Goal: Transaction & Acquisition: Purchase product/service

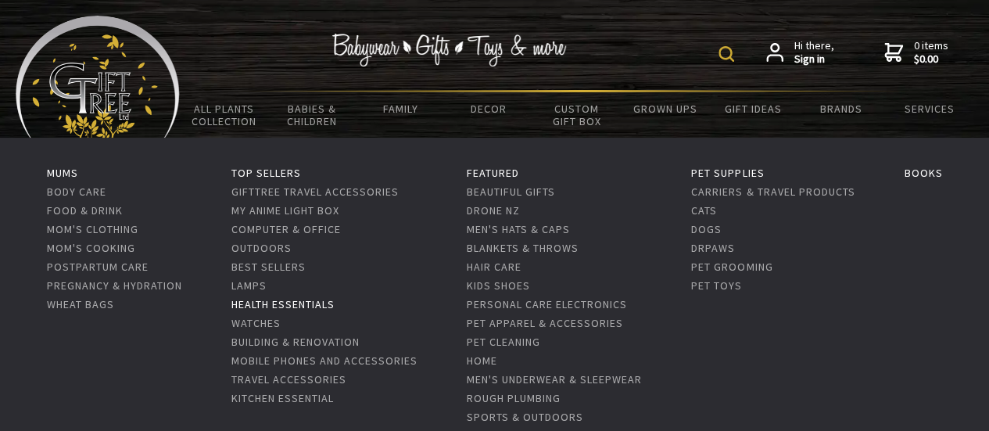
click at [276, 301] on link "Health Essentials" at bounding box center [283, 304] width 103 height 14
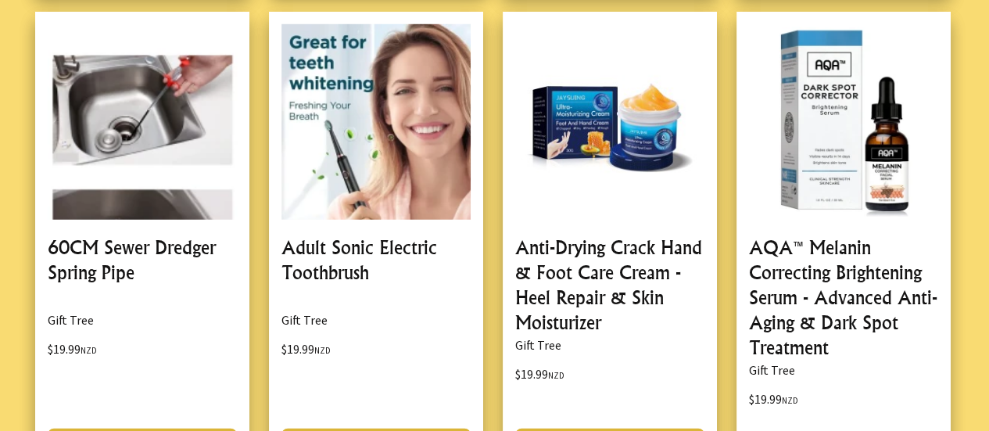
scroll to position [4693, 0]
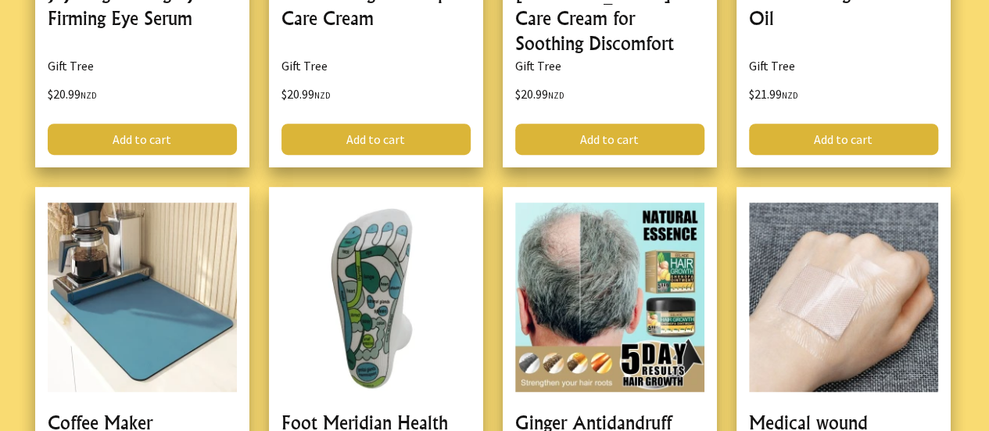
scroll to position [9230, 0]
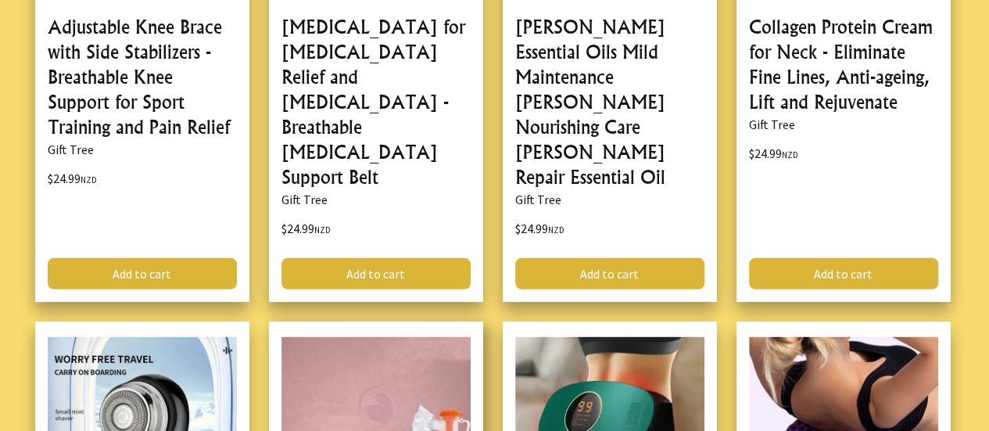
scroll to position [14001, 0]
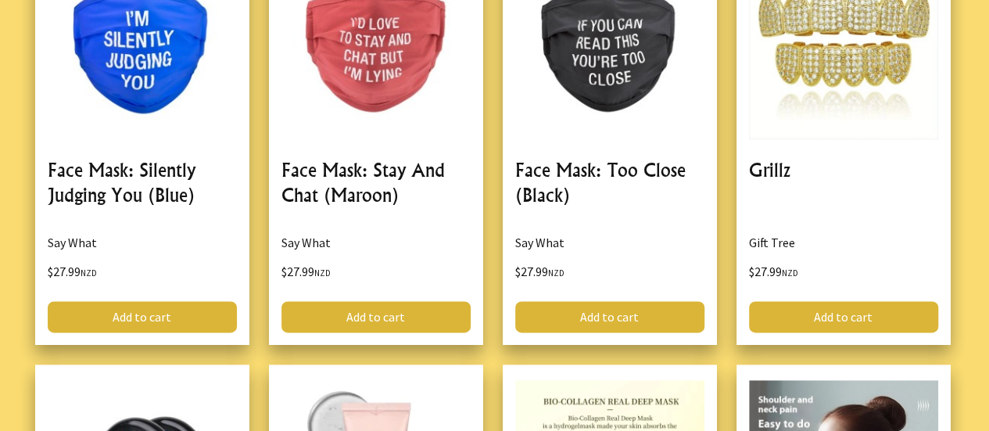
scroll to position [18773, 0]
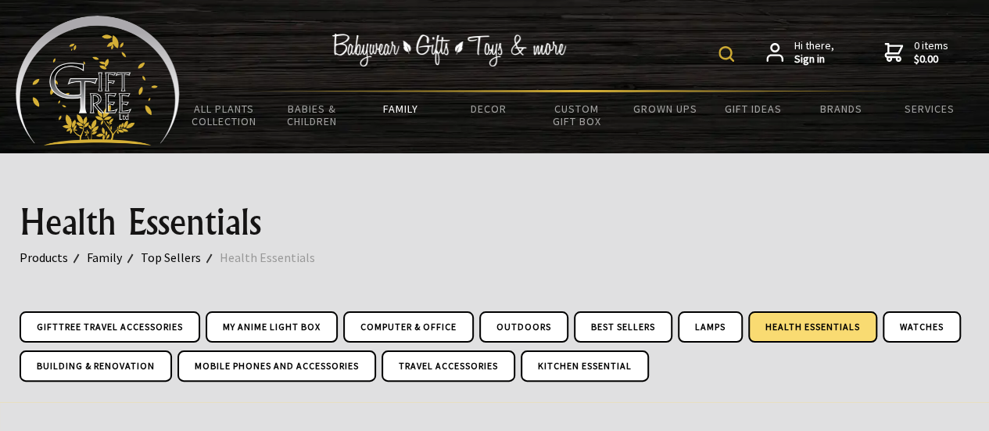
click at [725, 45] on form at bounding box center [730, 52] width 23 height 27
click at [725, 46] on img at bounding box center [727, 54] width 16 height 16
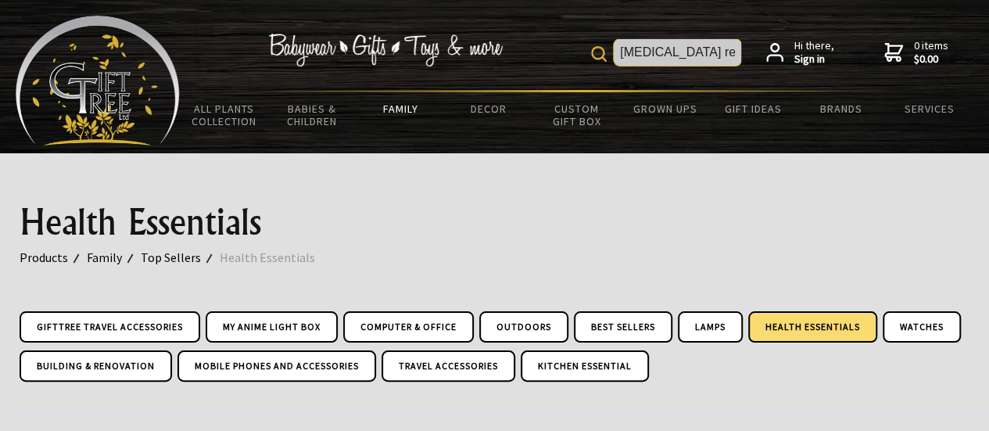
type input "facial hair remover"
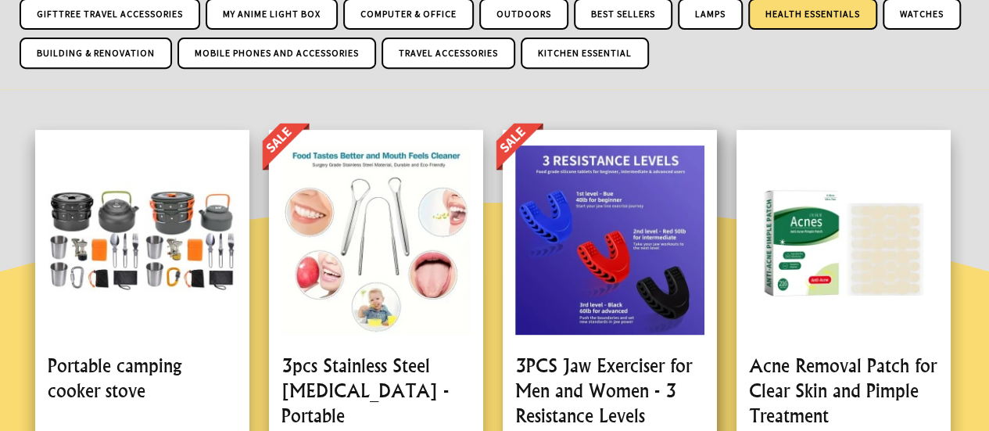
scroll to position [358, 0]
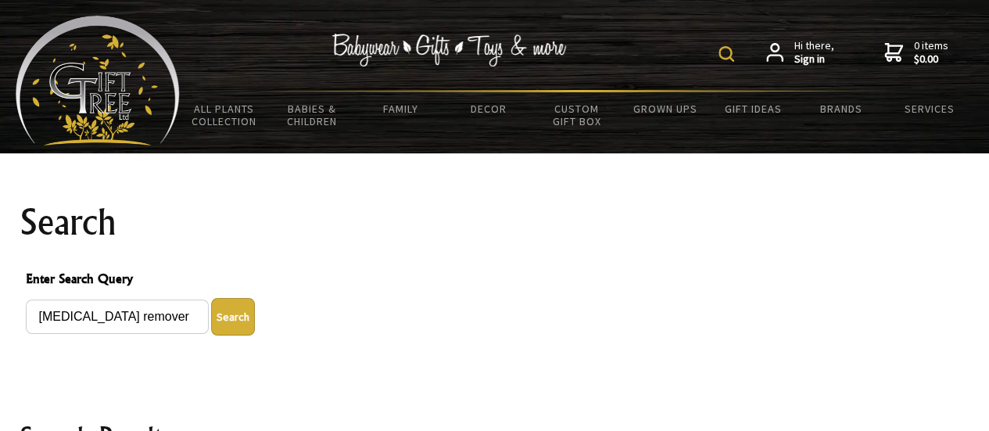
click at [230, 314] on button "Search" at bounding box center [233, 317] width 44 height 38
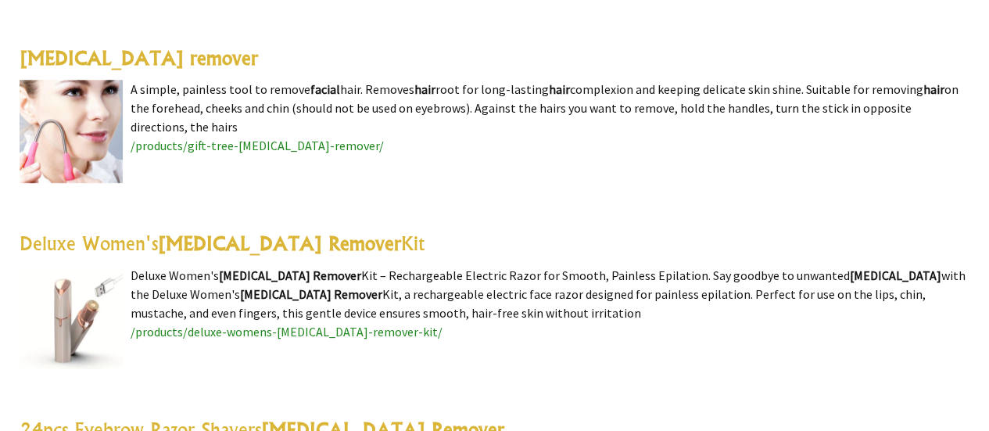
scroll to position [497, 0]
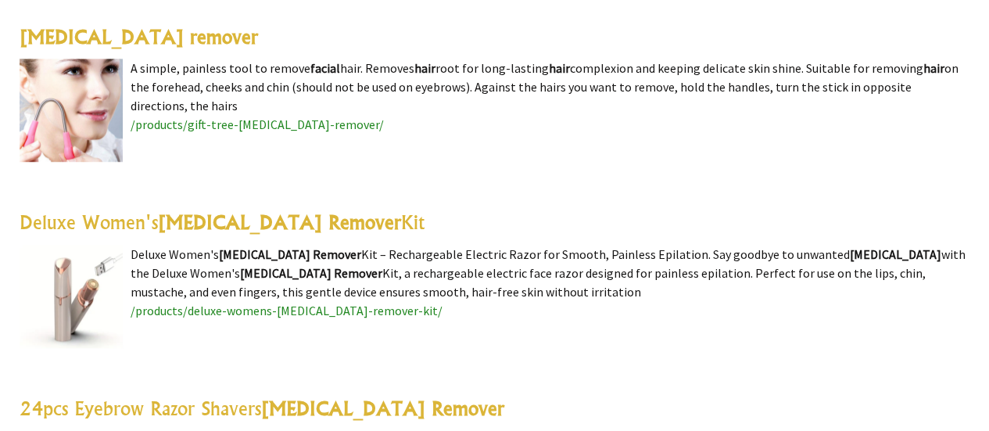
scroll to position [548, 0]
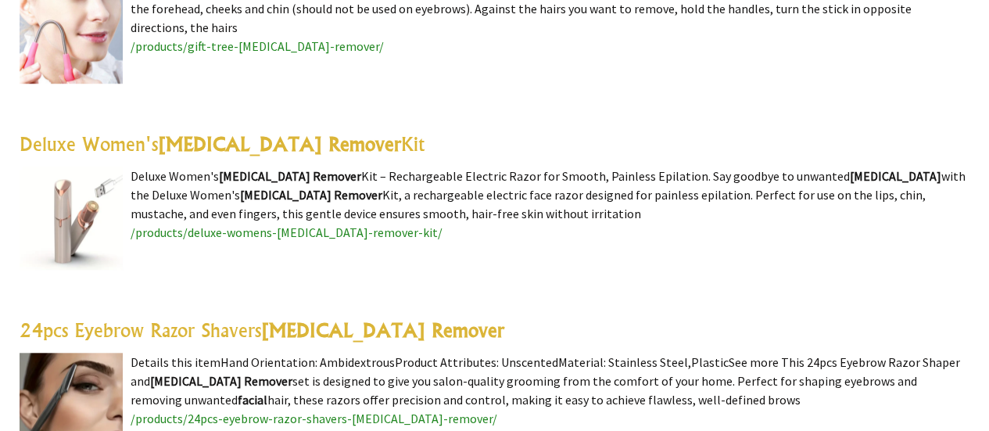
click at [264, 142] on highlight "Facial Hair Remover" at bounding box center [279, 143] width 243 height 23
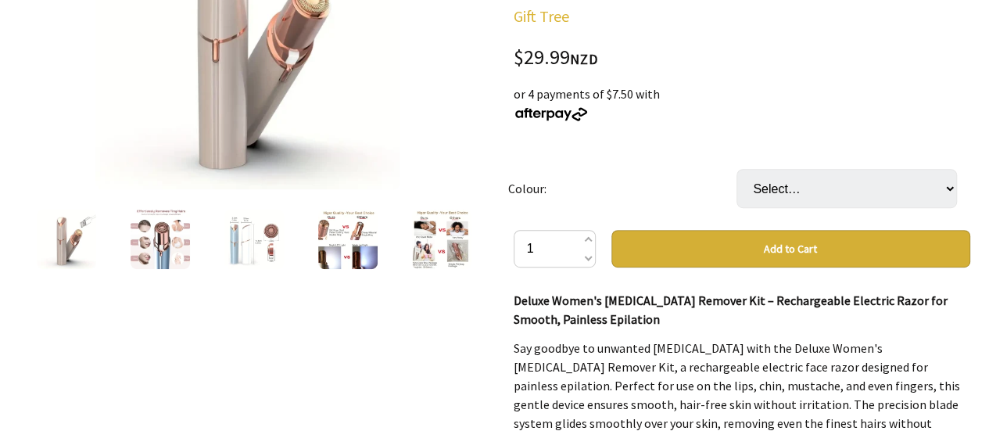
scroll to position [235, 0]
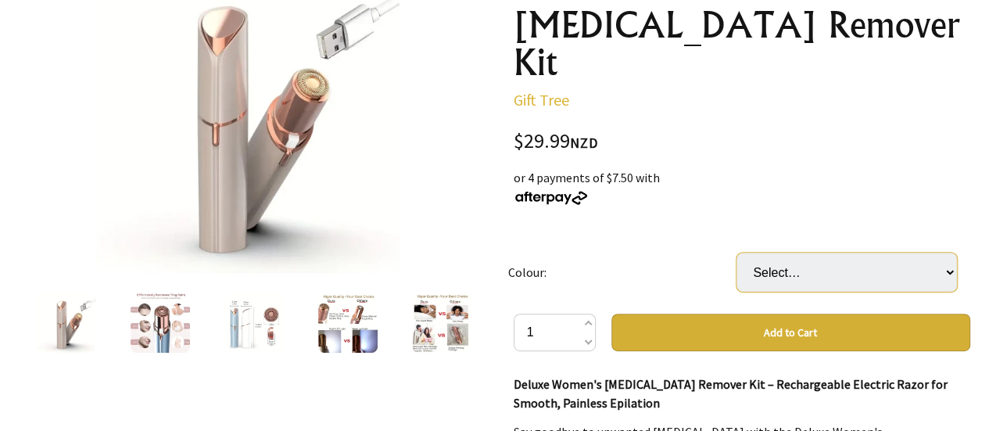
click at [942, 253] on select "Select… Blue White Goldgen" at bounding box center [847, 272] width 221 height 39
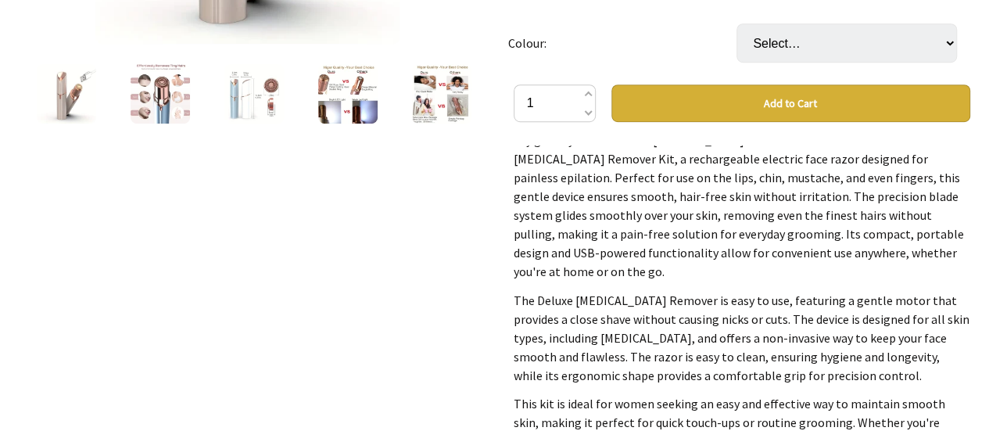
scroll to position [313, 0]
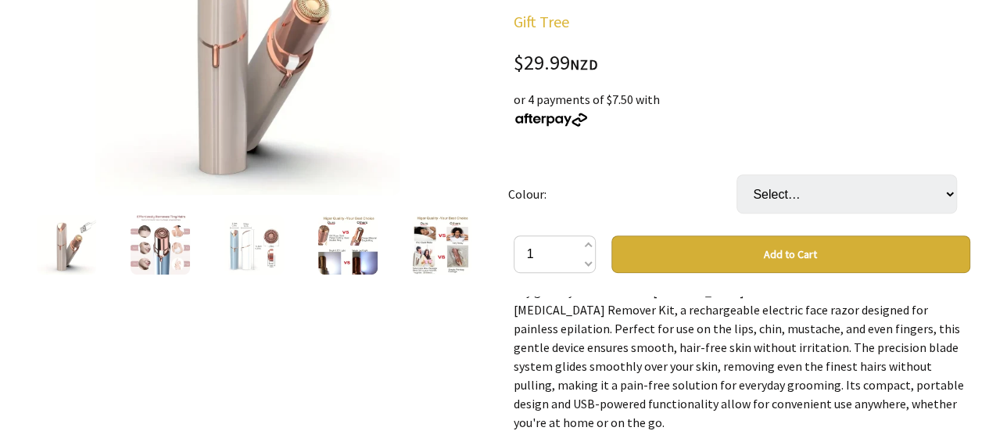
click at [356, 229] on img at bounding box center [347, 244] width 59 height 59
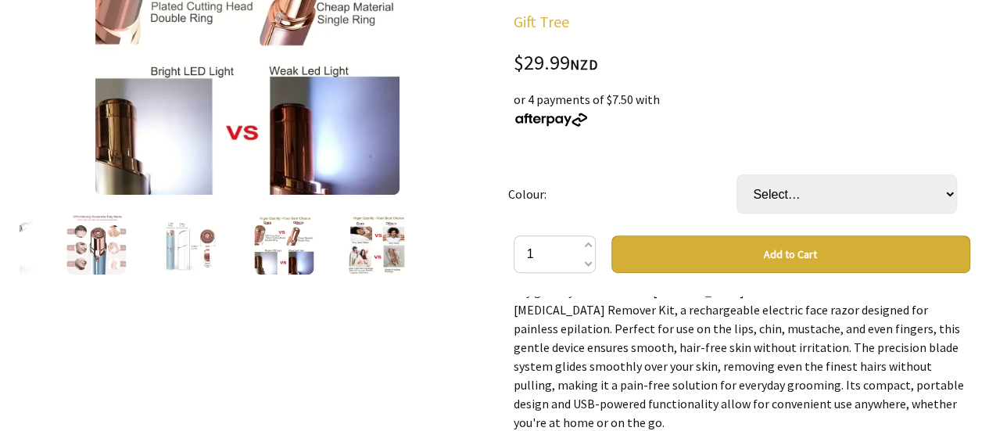
click at [181, 253] on img at bounding box center [189, 244] width 59 height 59
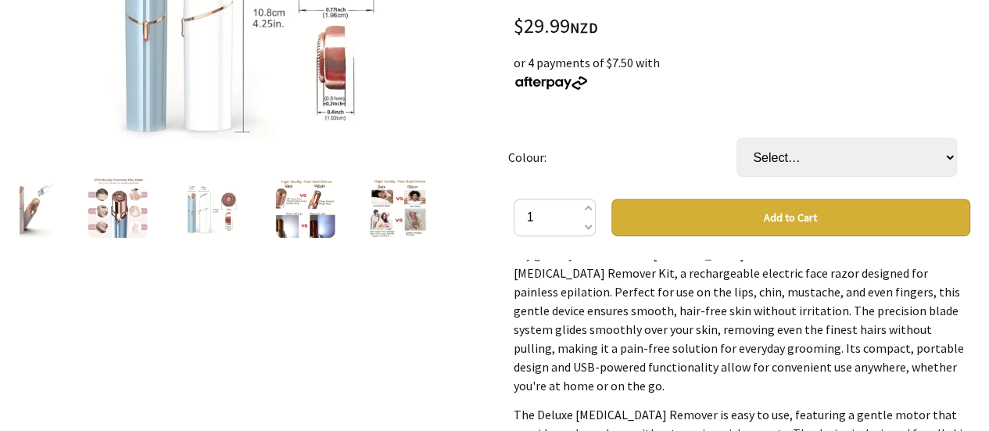
scroll to position [391, 0]
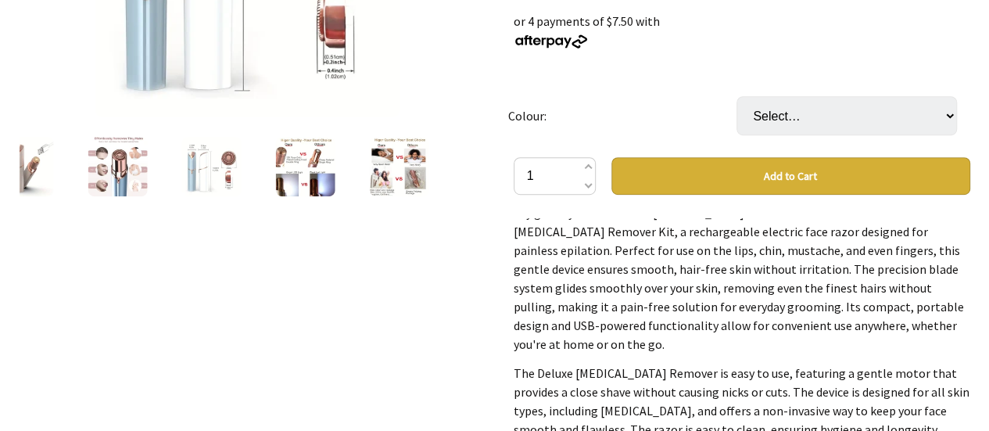
click at [128, 163] on img at bounding box center [117, 166] width 59 height 59
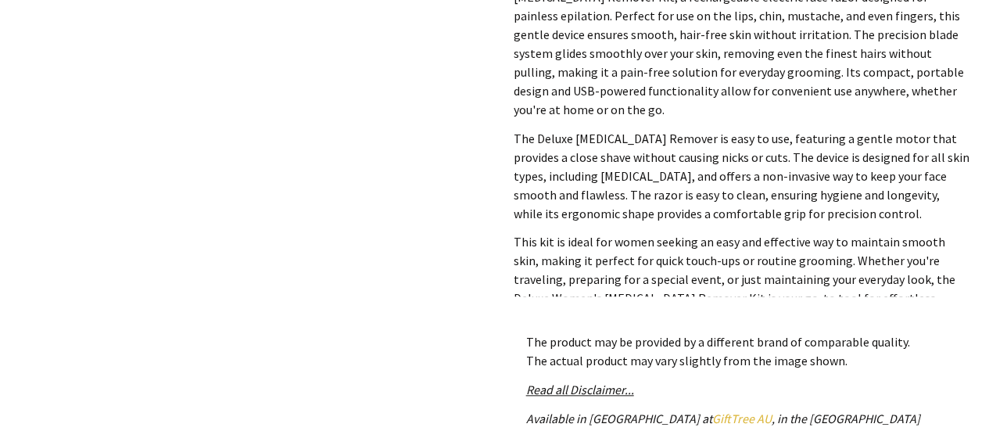
scroll to position [782, 0]
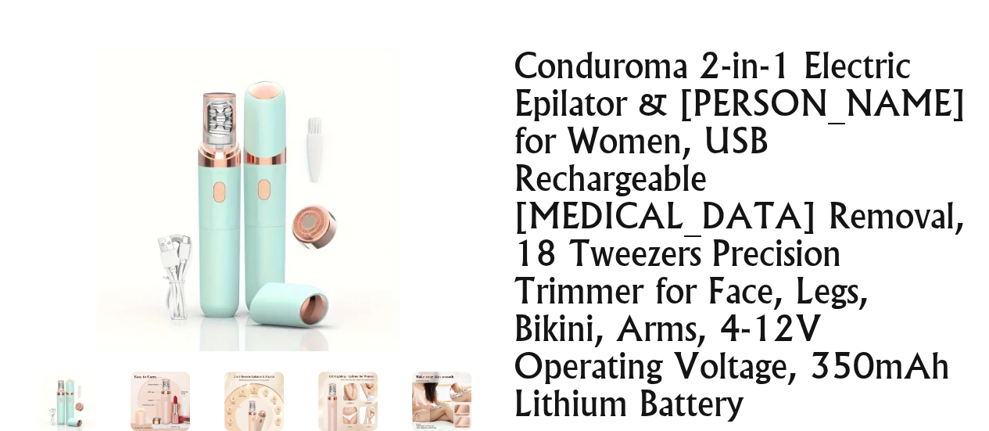
scroll to position [235, 0]
